Goal: Check status: Check status

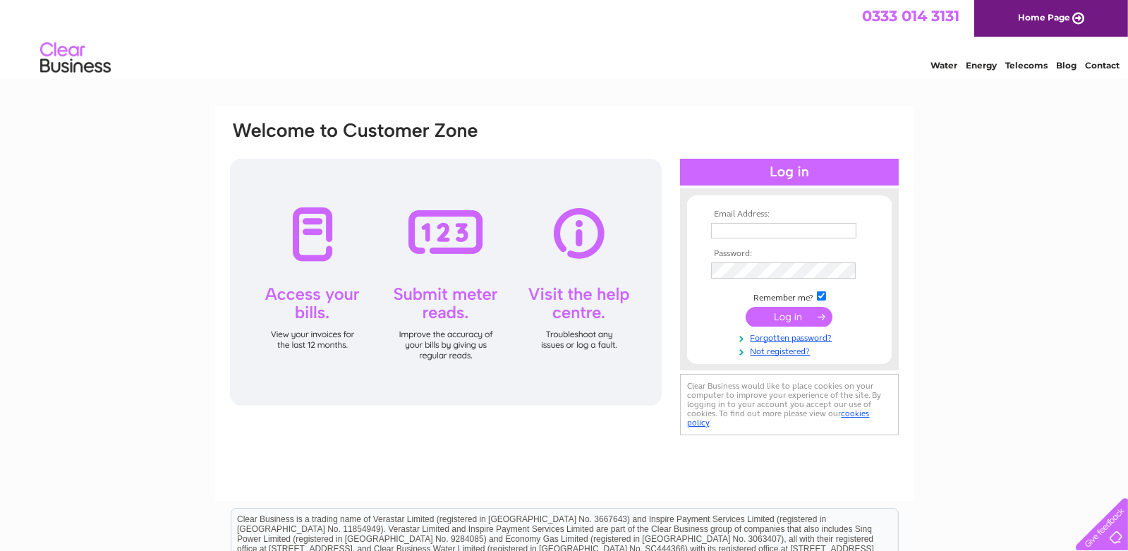
type input "[PERSON_NAME][EMAIL_ADDRESS][DOMAIN_NAME]"
click at [768, 311] on input "submit" at bounding box center [789, 317] width 87 height 20
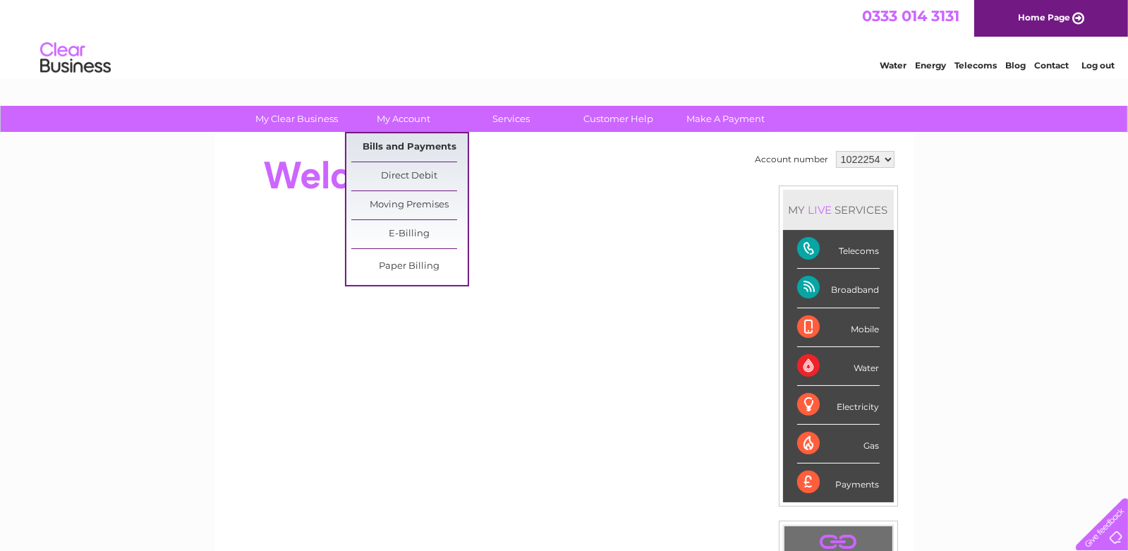
click at [403, 140] on link "Bills and Payments" at bounding box center [409, 147] width 116 height 28
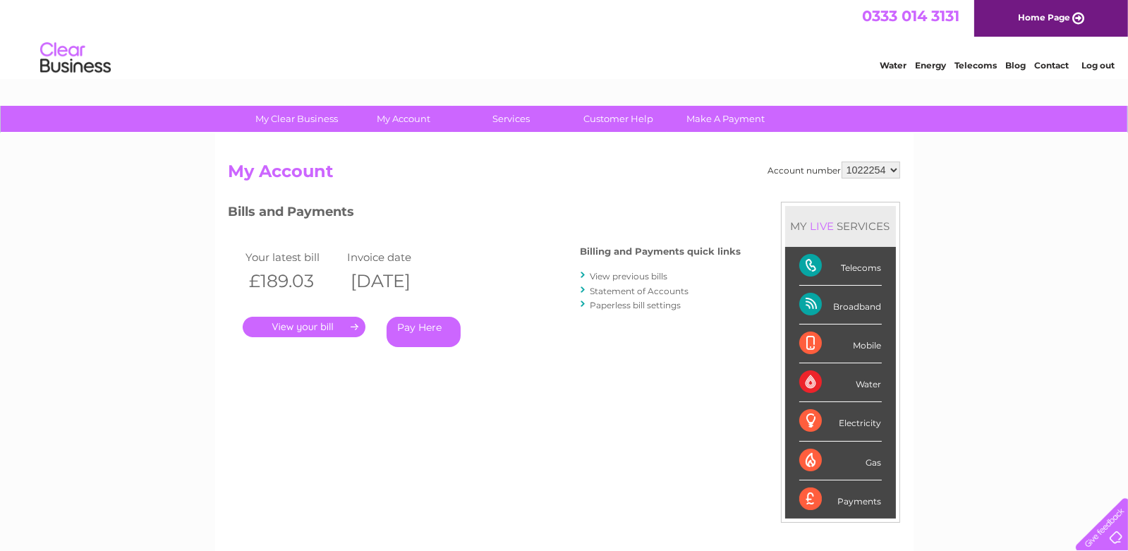
click at [323, 324] on link "." at bounding box center [304, 327] width 123 height 20
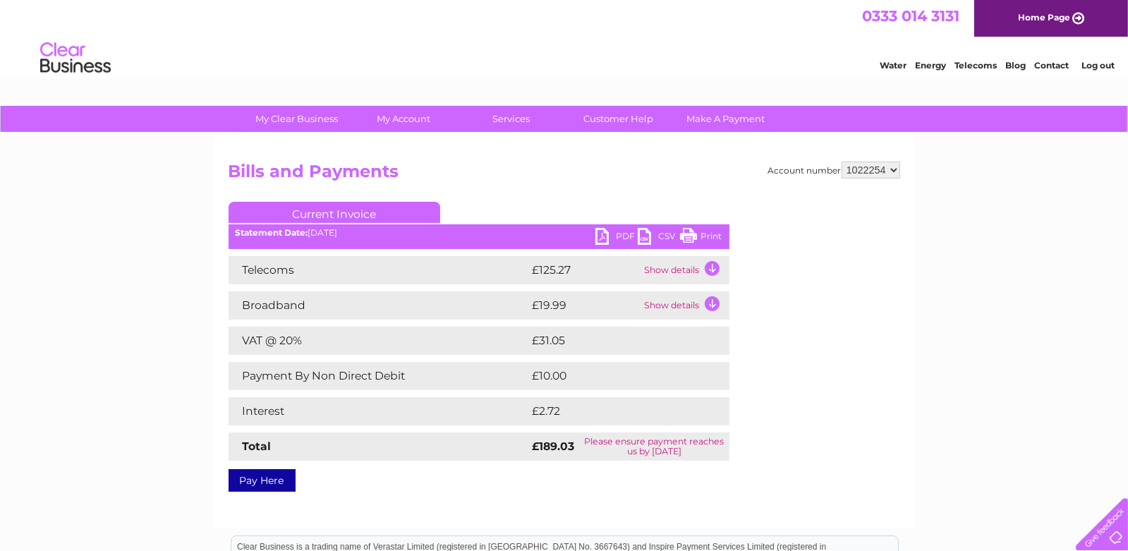
click at [1104, 64] on link "Log out" at bounding box center [1097, 65] width 33 height 11
